Goal: Information Seeking & Learning: Find specific page/section

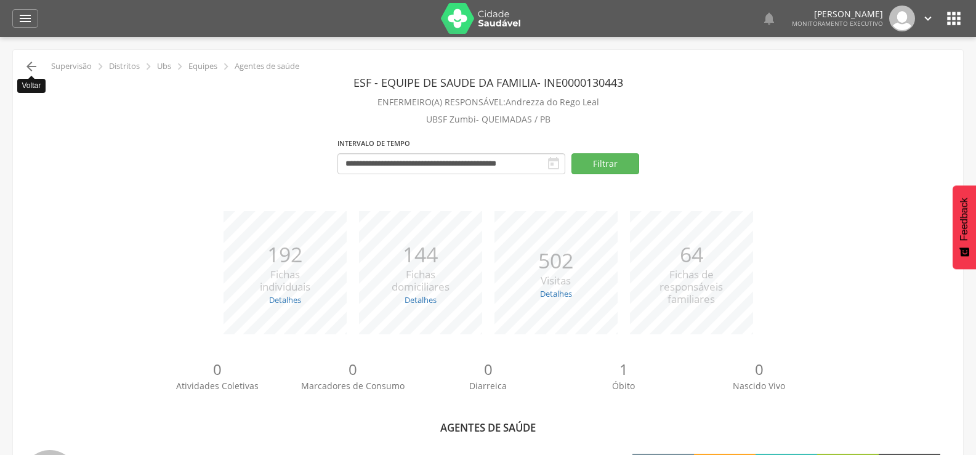
click at [31, 66] on icon "" at bounding box center [31, 66] width 15 height 15
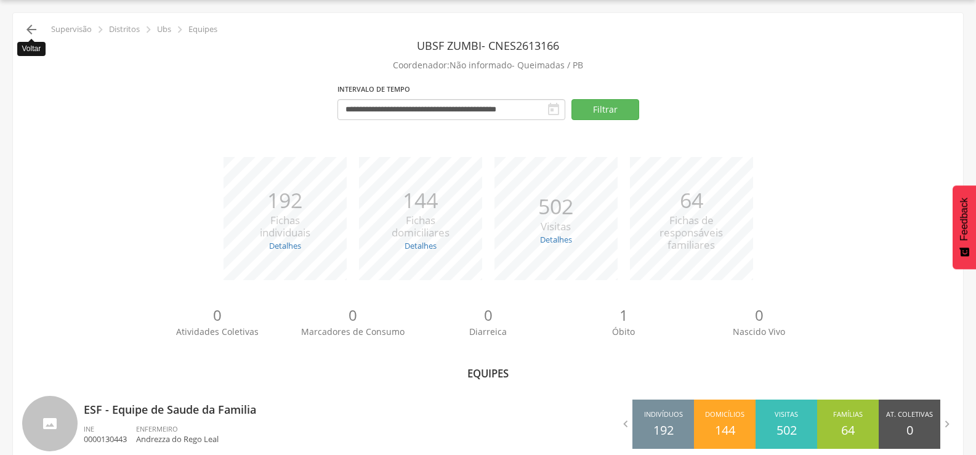
click at [36, 27] on icon "" at bounding box center [31, 29] width 15 height 15
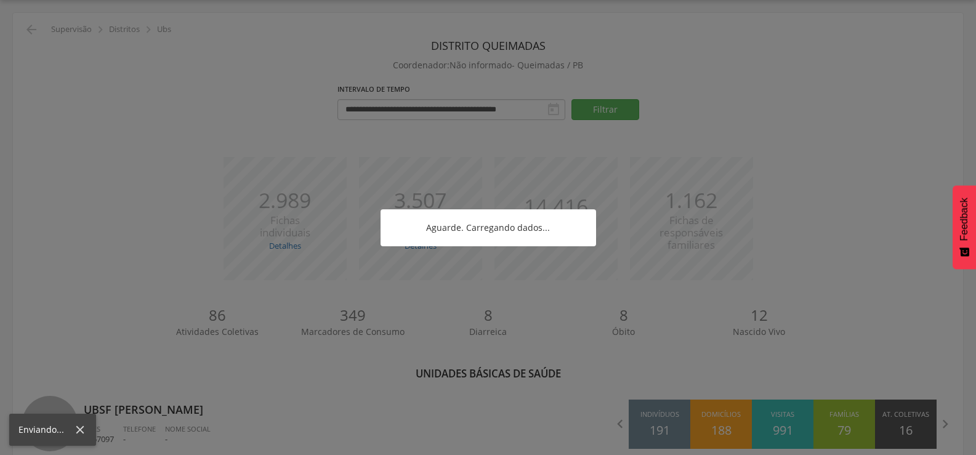
click at [36, 27] on div at bounding box center [488, 227] width 976 height 455
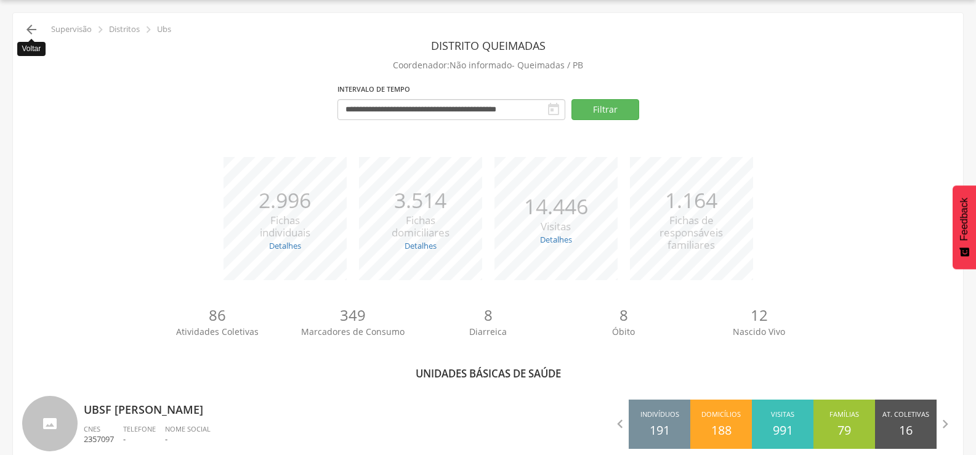
click at [34, 28] on icon "" at bounding box center [31, 29] width 15 height 15
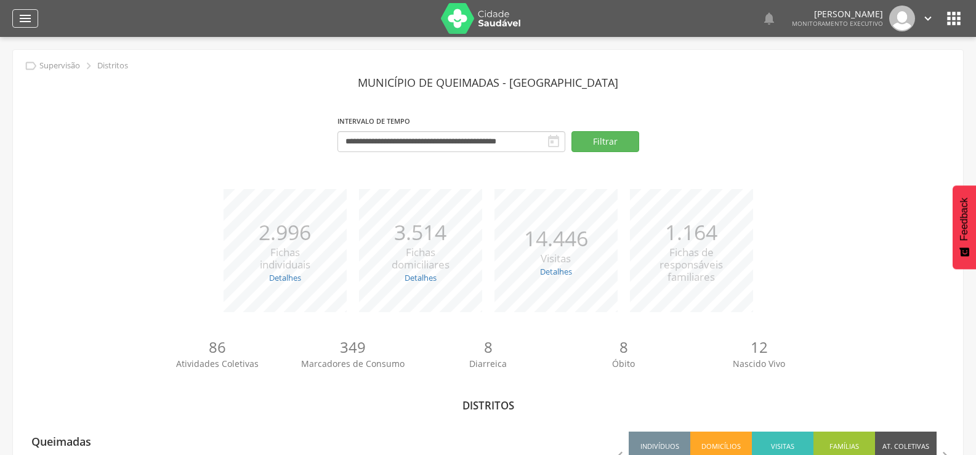
click at [21, 15] on icon "" at bounding box center [25, 18] width 15 height 15
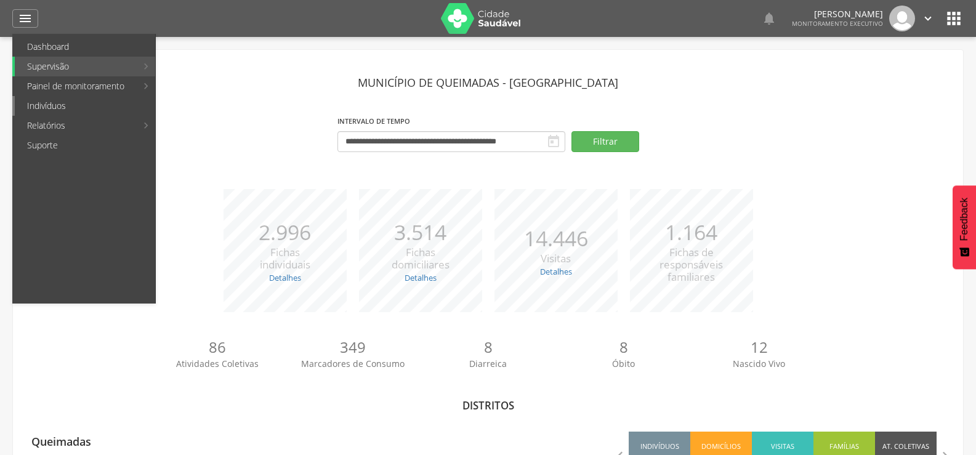
click at [31, 101] on link "Indivíduos" at bounding box center [85, 106] width 140 height 20
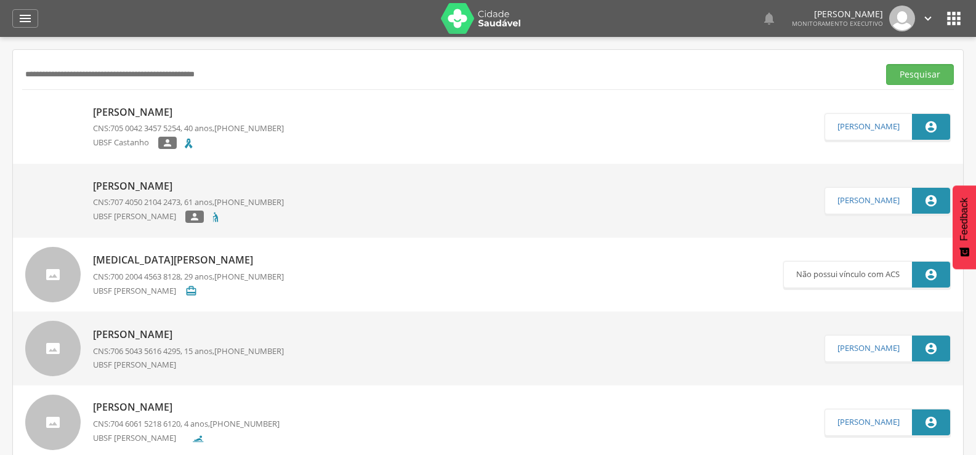
click at [158, 113] on p "[PERSON_NAME]" at bounding box center [188, 112] width 191 height 14
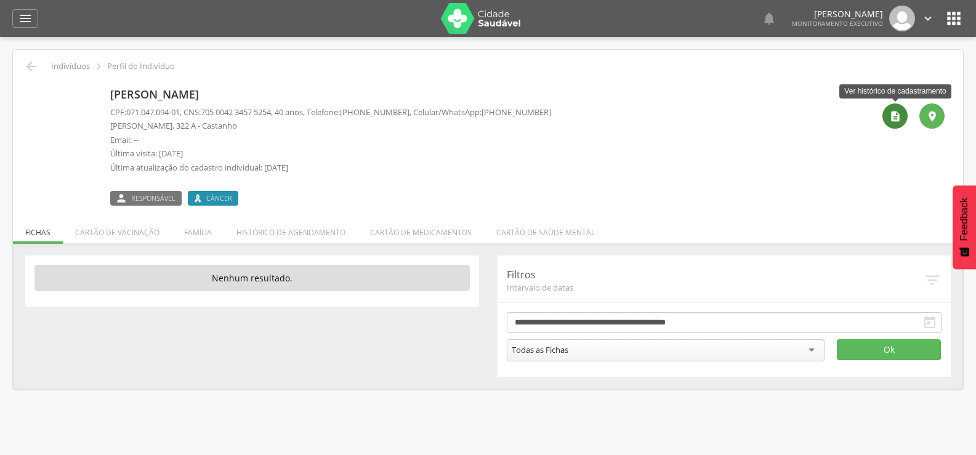
click at [887, 121] on div "" at bounding box center [894, 115] width 25 height 25
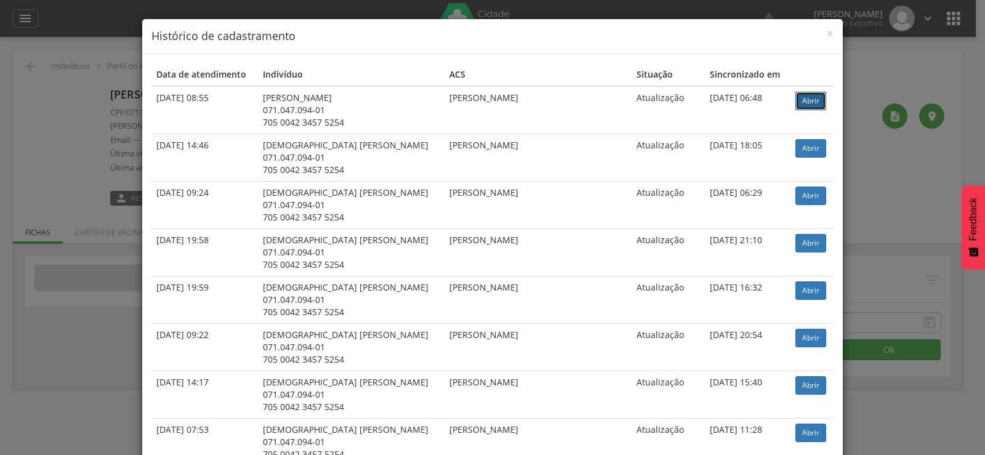
click at [795, 103] on link "Abrir" at bounding box center [810, 101] width 31 height 18
click at [0, 195] on div "× Histórico de cadastramento Data de atendimento Indivíduo ACS Situação Sincron…" at bounding box center [492, 227] width 985 height 455
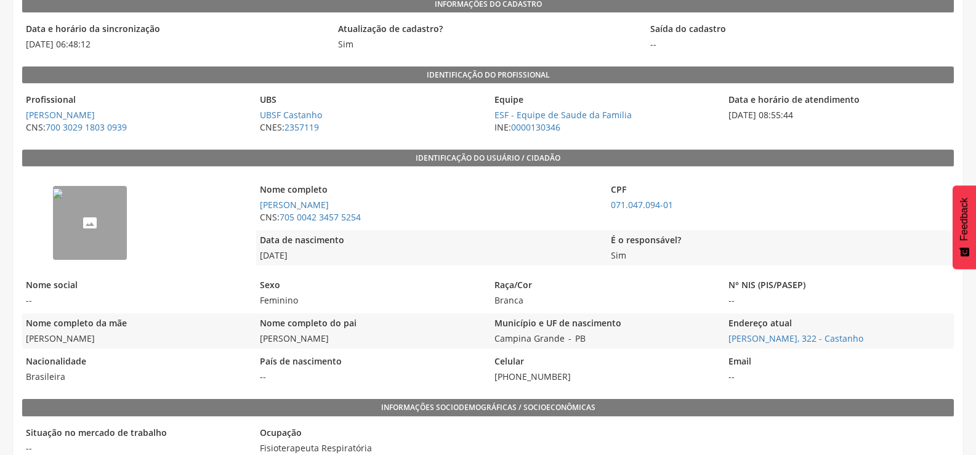
scroll to position [185, 0]
